Goal: Information Seeking & Learning: Learn about a topic

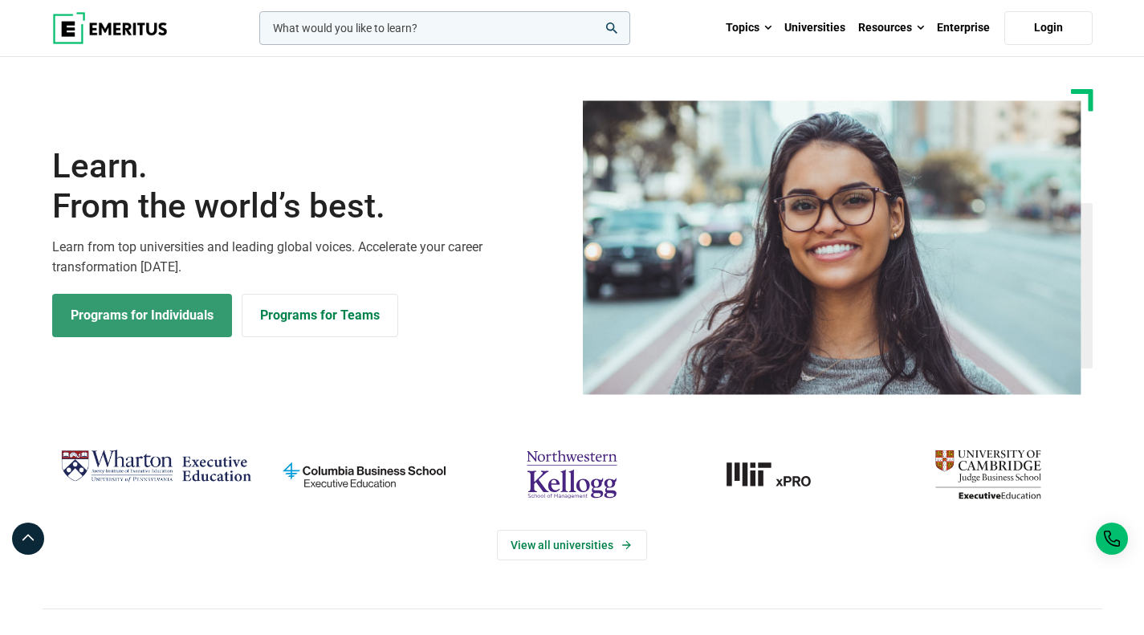
click at [89, 320] on link "Programs for Individuals" at bounding box center [142, 315] width 180 height 43
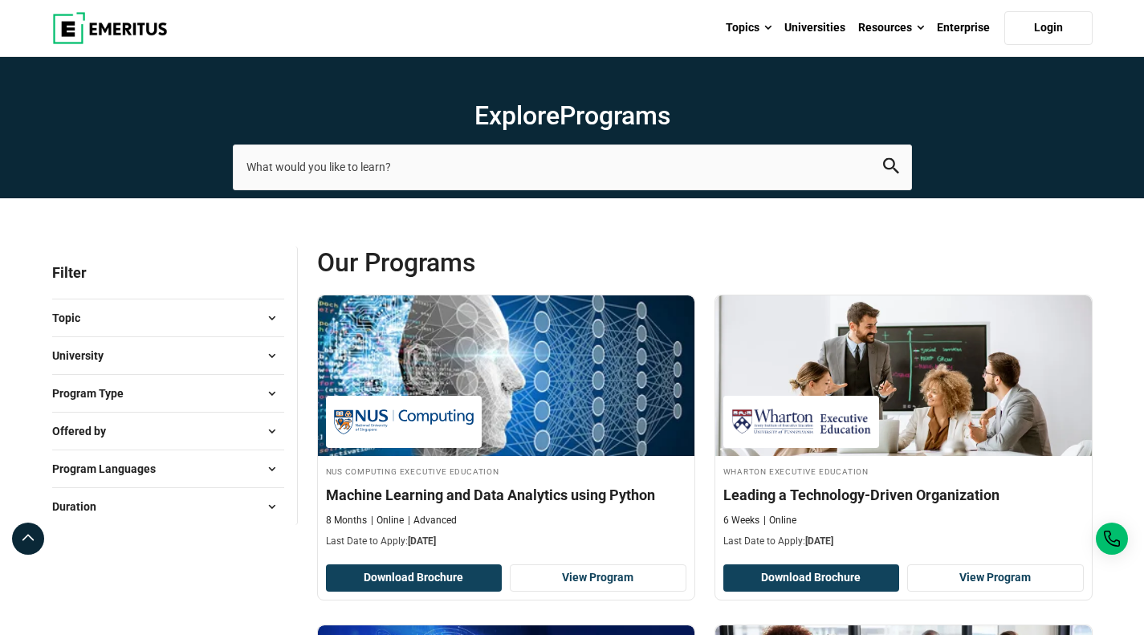
click at [103, 392] on span "Program Type" at bounding box center [94, 394] width 84 height 18
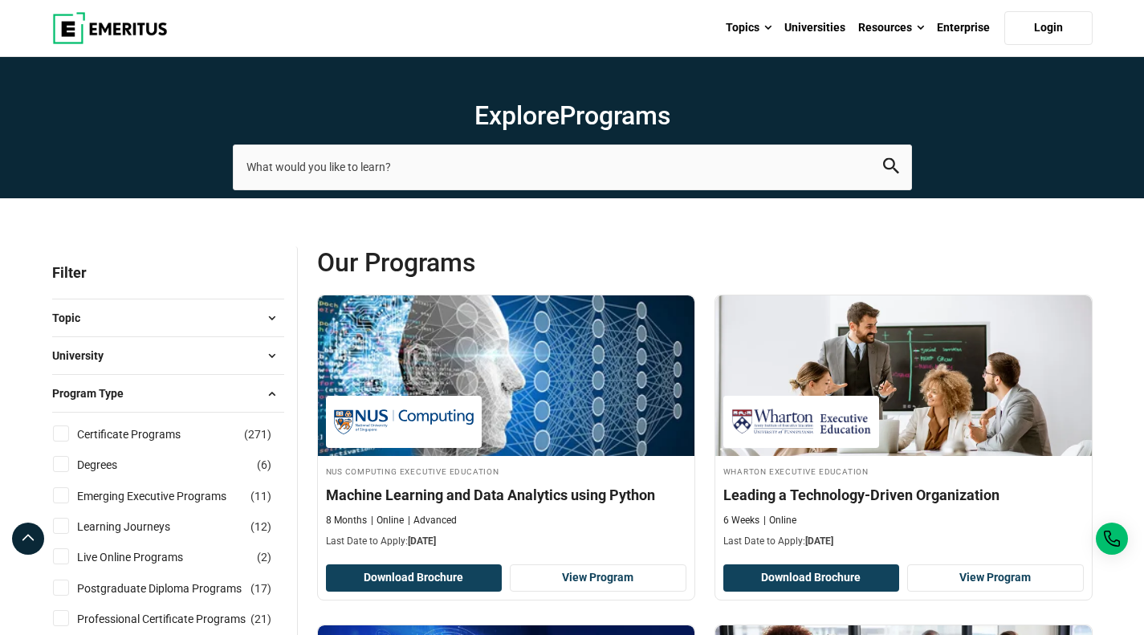
click at [120, 353] on button "University" at bounding box center [168, 356] width 232 height 24
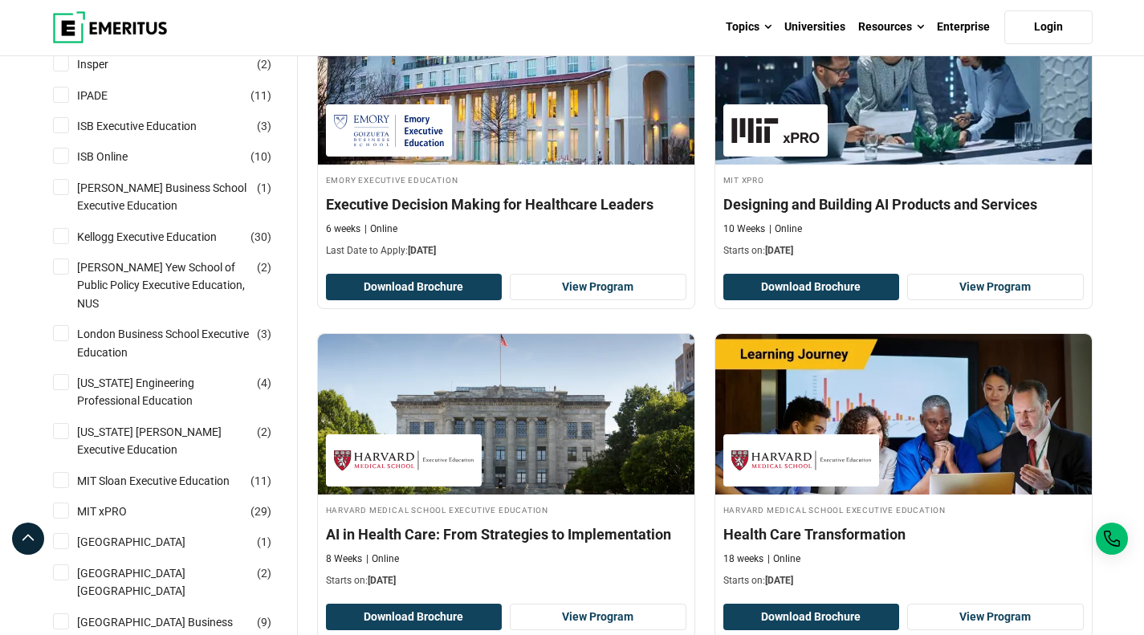
scroll to position [951, 0]
